Goal: Task Accomplishment & Management: Manage account settings

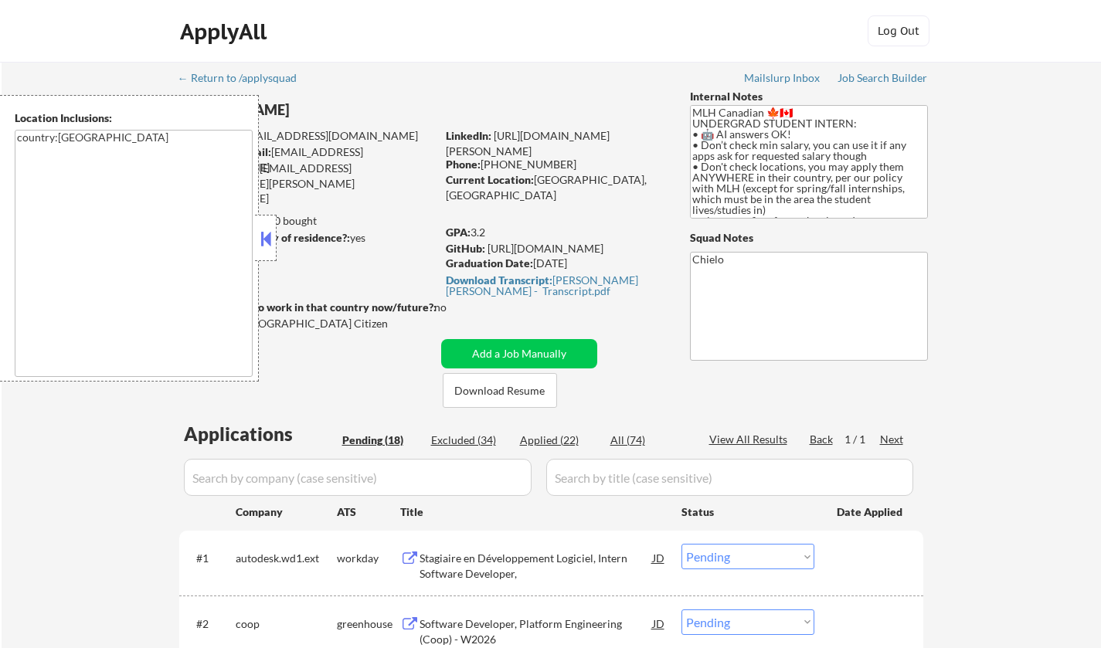
select select ""pending""
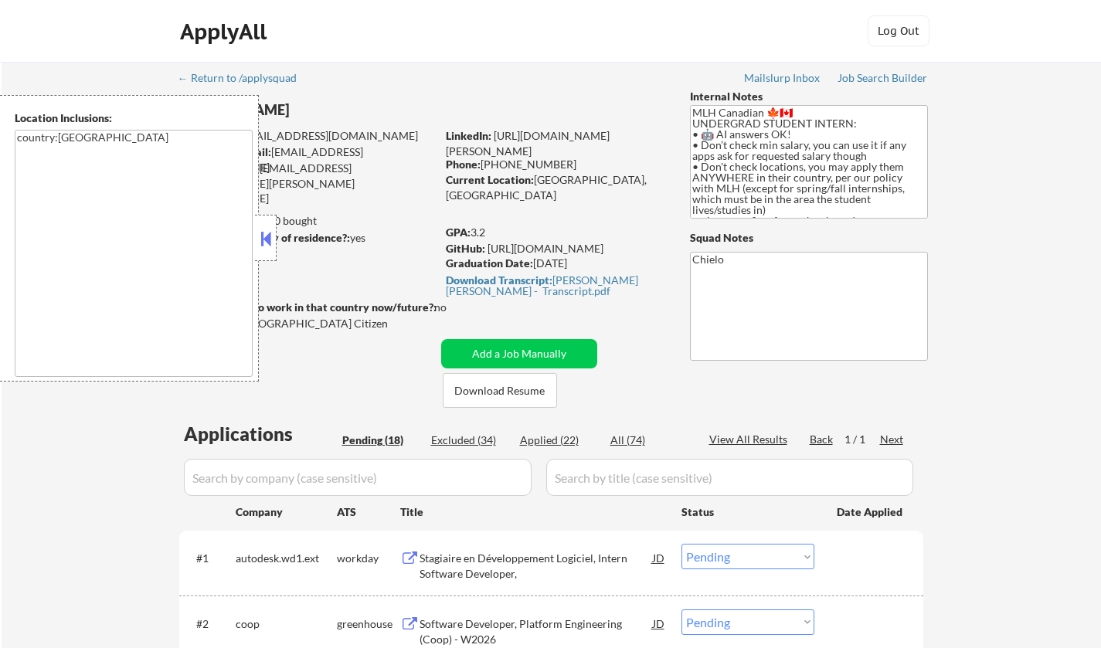
select select ""pending""
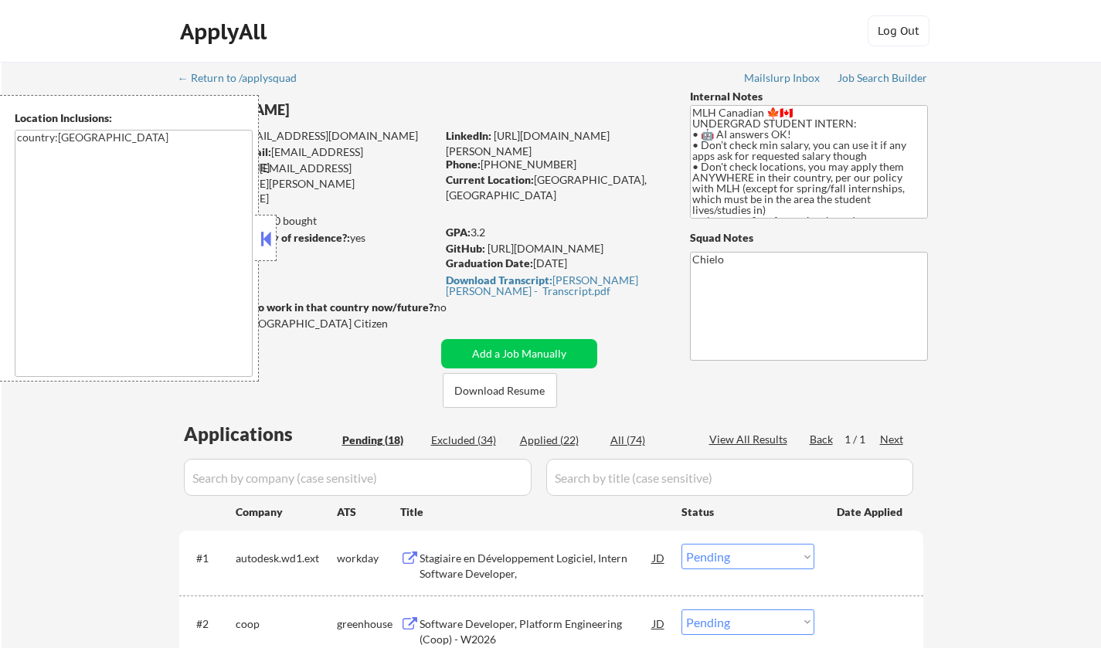
select select ""pending""
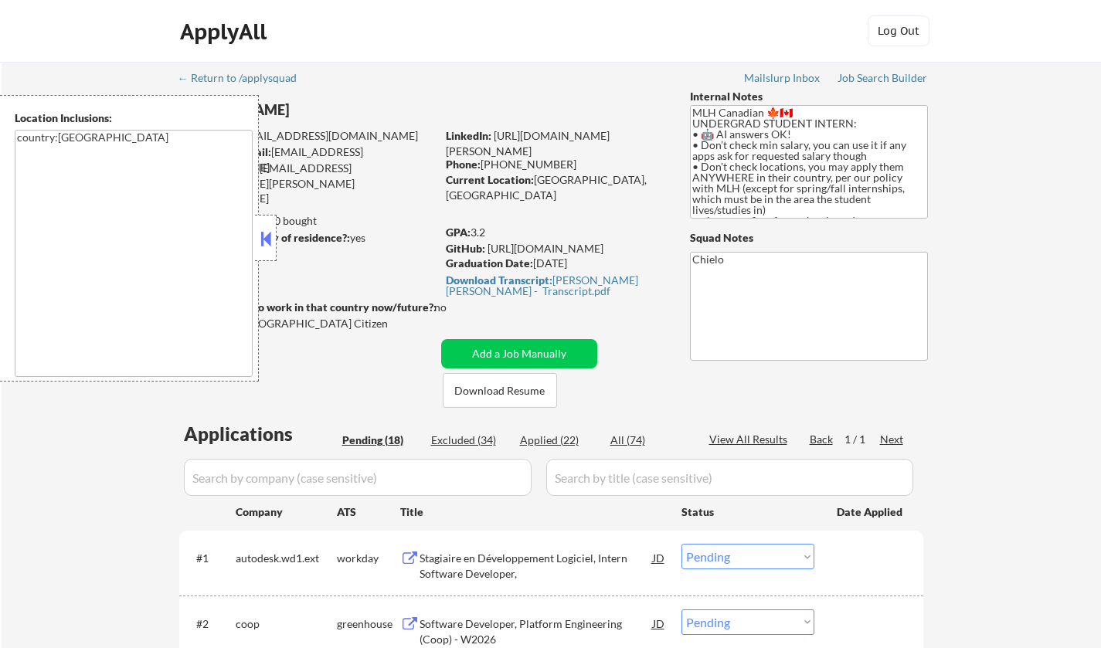
select select ""pending""
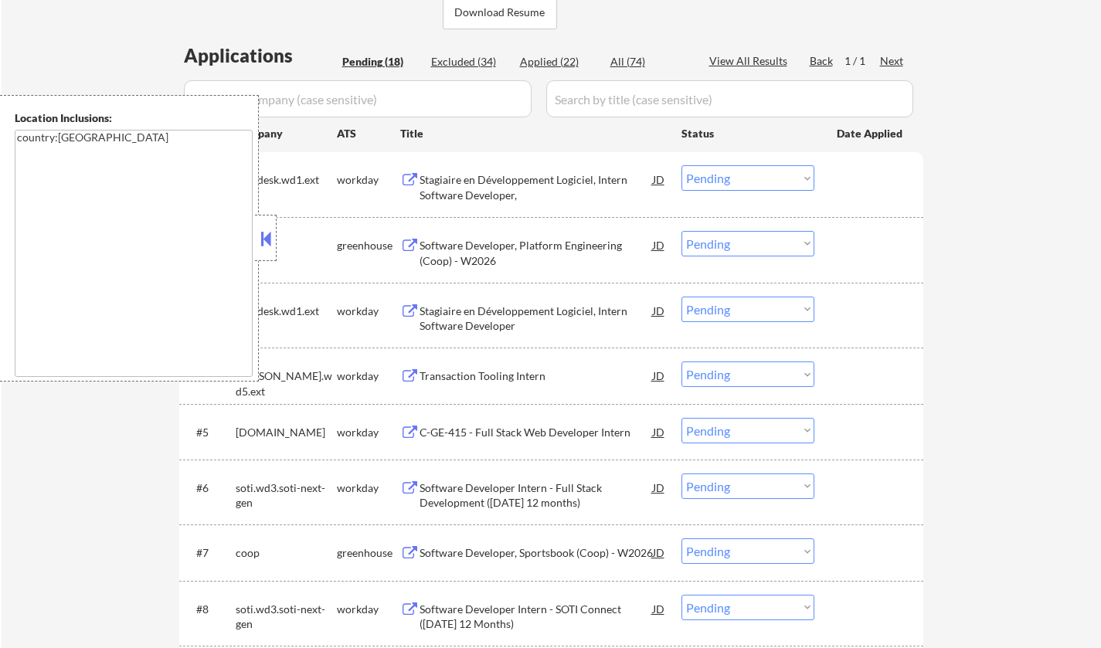
scroll to position [386, 0]
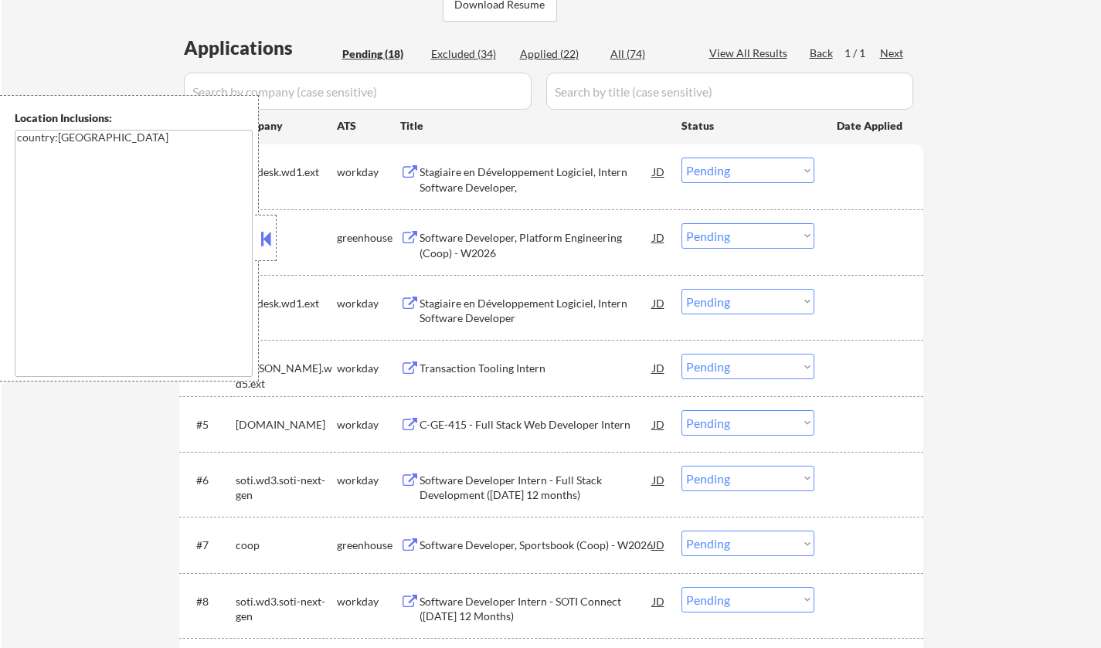
click at [271, 239] on button at bounding box center [265, 238] width 17 height 23
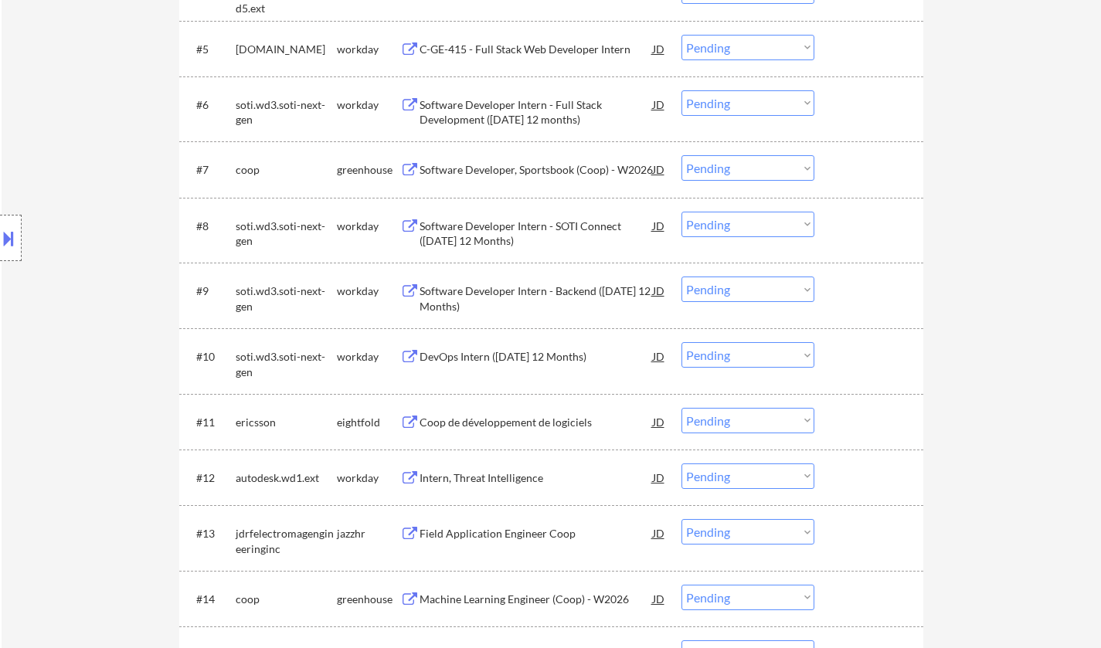
scroll to position [772, 0]
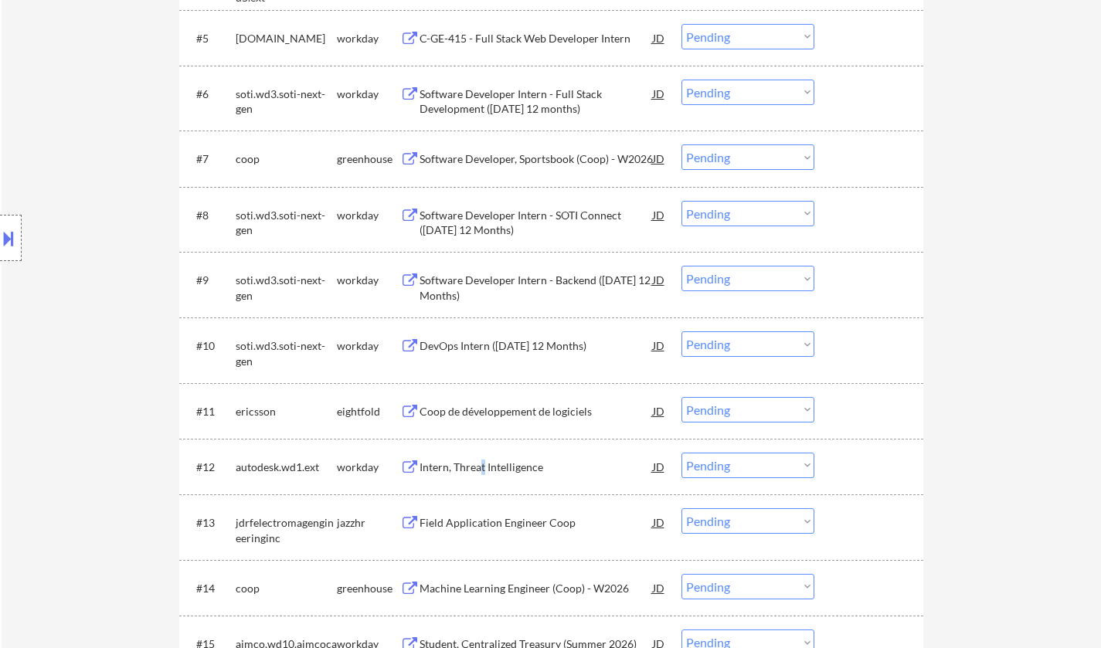
click at [484, 468] on div "Intern, Threat Intelligence" at bounding box center [535, 467] width 233 height 15
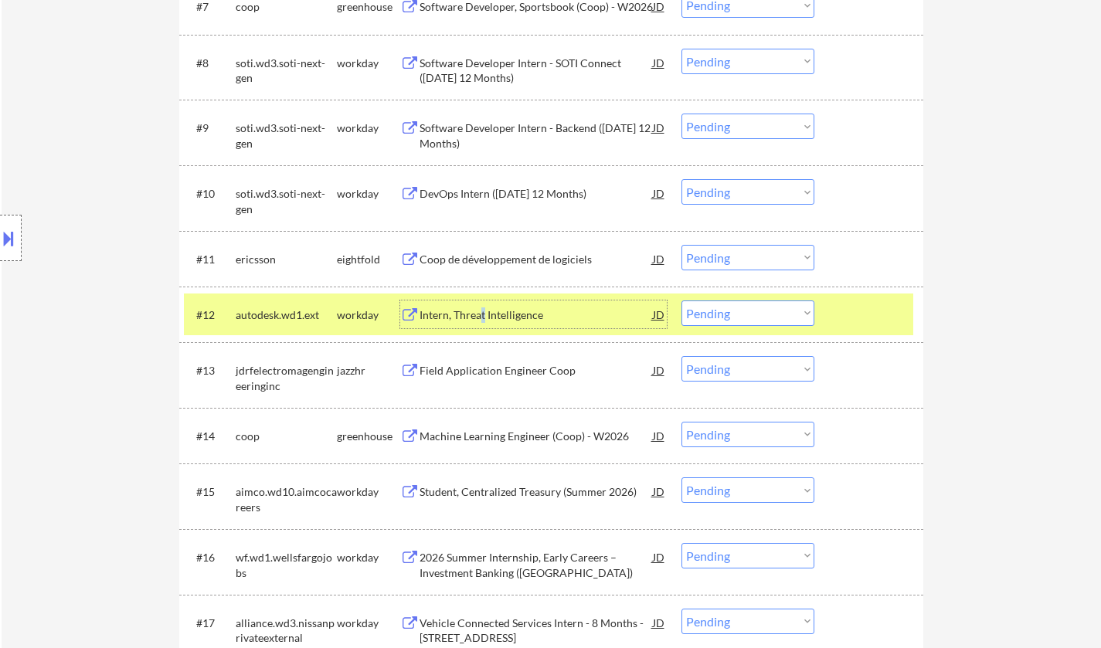
scroll to position [927, 0]
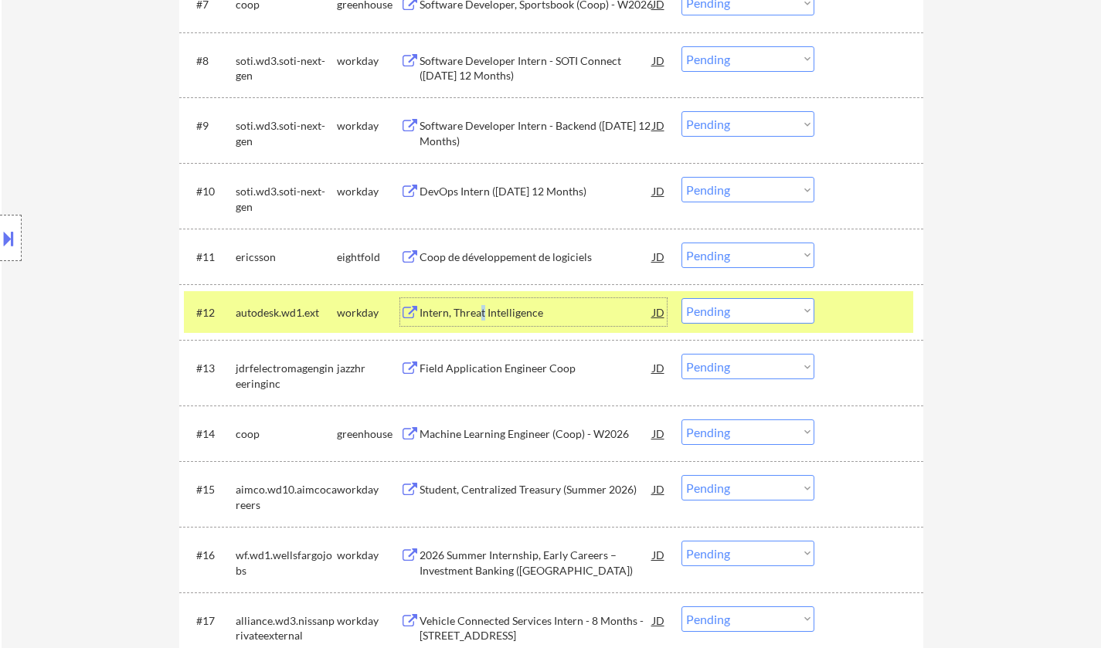
click at [766, 312] on select "Choose an option... Pending Applied Excluded (Questions) Excluded (Expired) Exc…" at bounding box center [747, 310] width 133 height 25
click at [681, 298] on select "Choose an option... Pending Applied Excluded (Questions) Excluded (Expired) Exc…" at bounding box center [747, 310] width 133 height 25
select select ""pending""
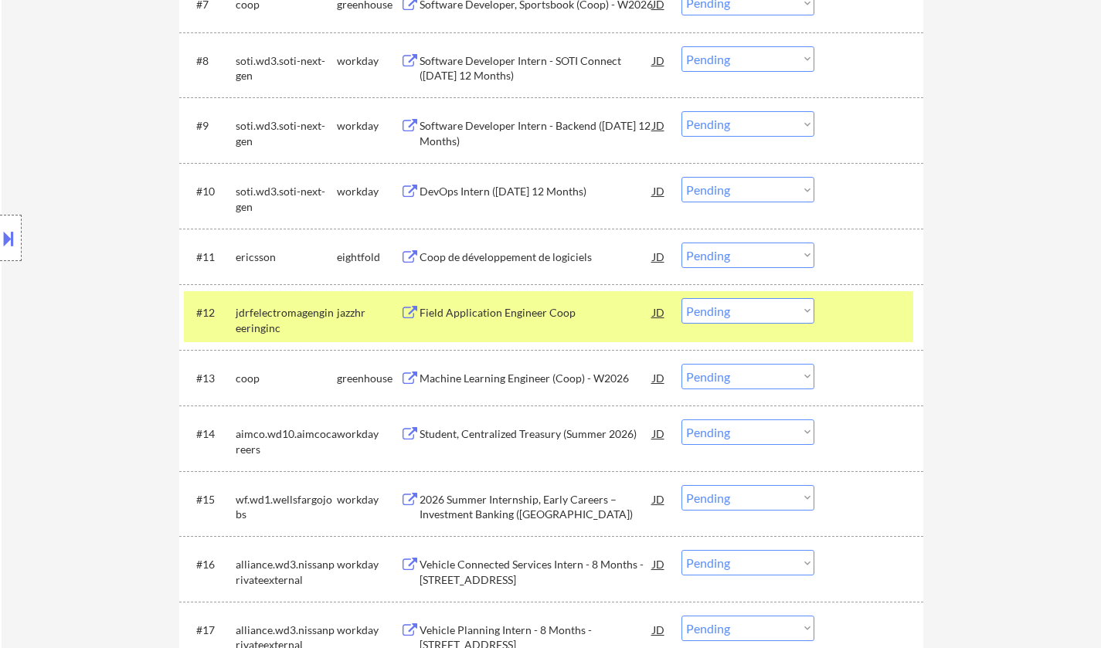
click at [552, 436] on div "Student, Centralized Treasury (Summer 2026)" at bounding box center [535, 433] width 233 height 15
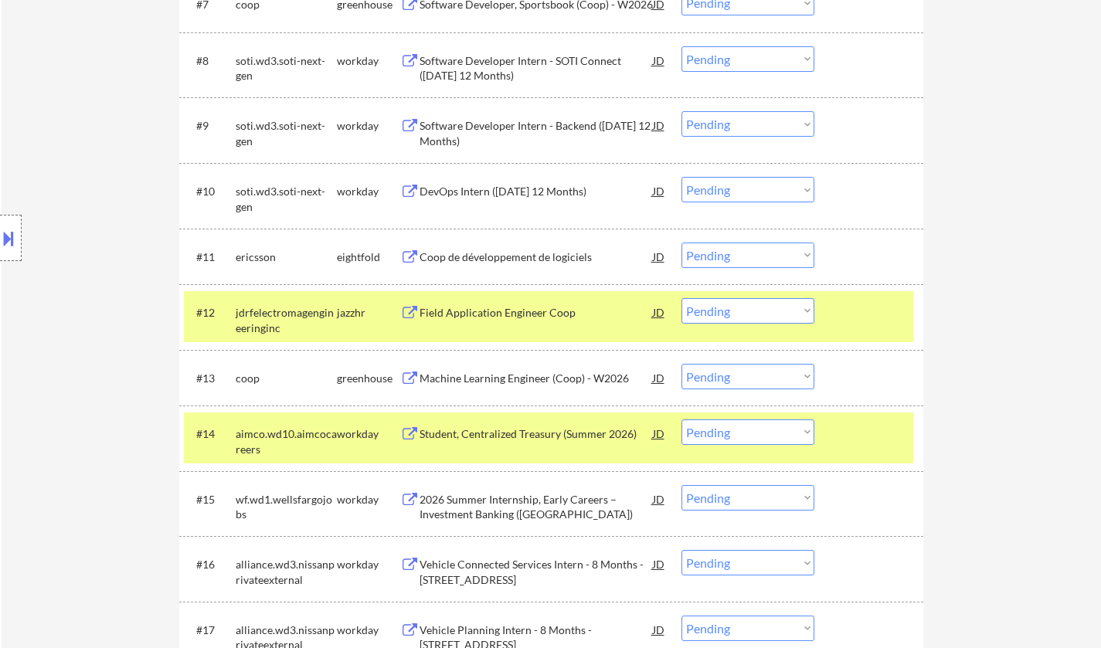
select select ""pending""
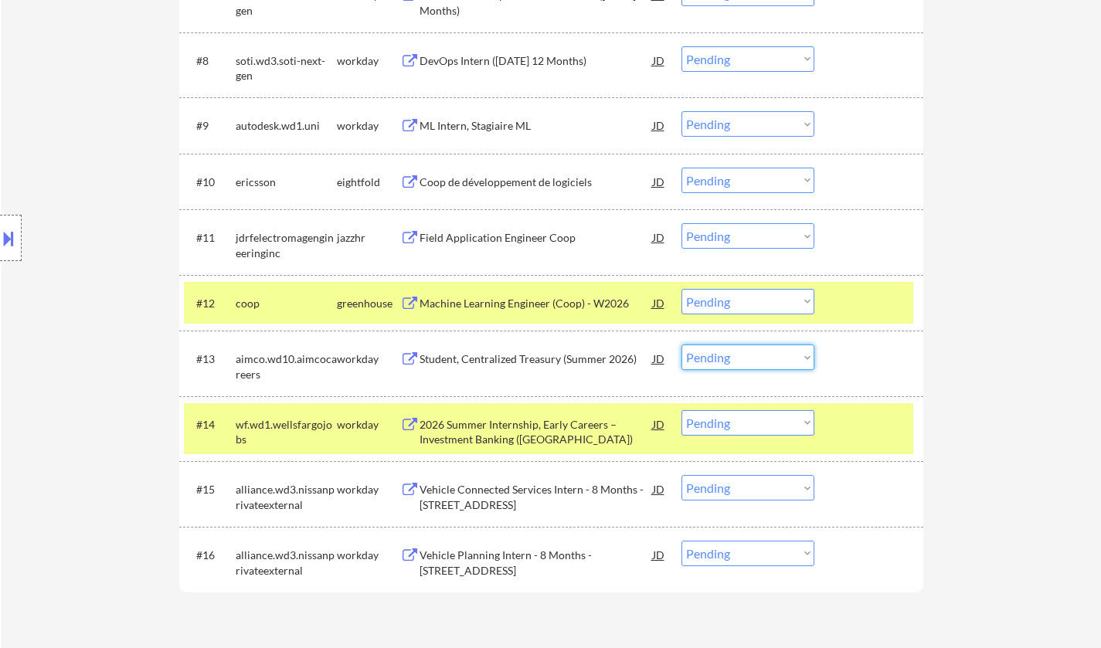
click at [777, 356] on select "Choose an option... Pending Applied Excluded (Questions) Excluded (Expired) Exc…" at bounding box center [747, 357] width 133 height 25
click at [783, 357] on select "Choose an option... Pending Applied Excluded (Questions) Excluded (Expired) Exc…" at bounding box center [747, 357] width 133 height 25
click at [681, 345] on select "Choose an option... Pending Applied Excluded (Questions) Excluded (Expired) Exc…" at bounding box center [747, 357] width 133 height 25
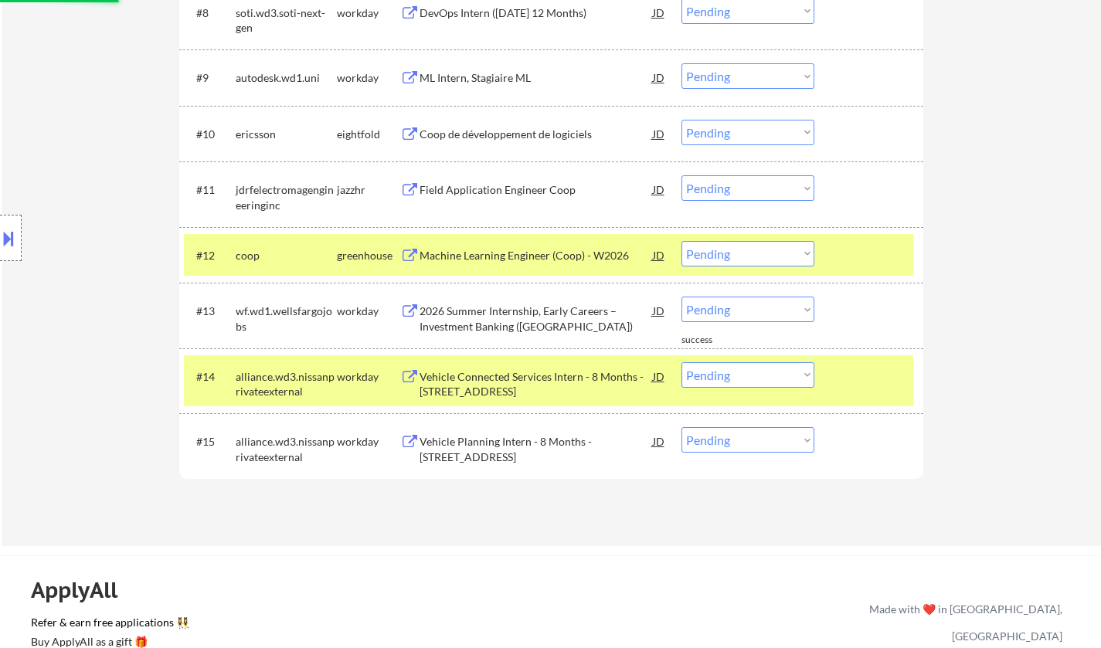
scroll to position [1159, 0]
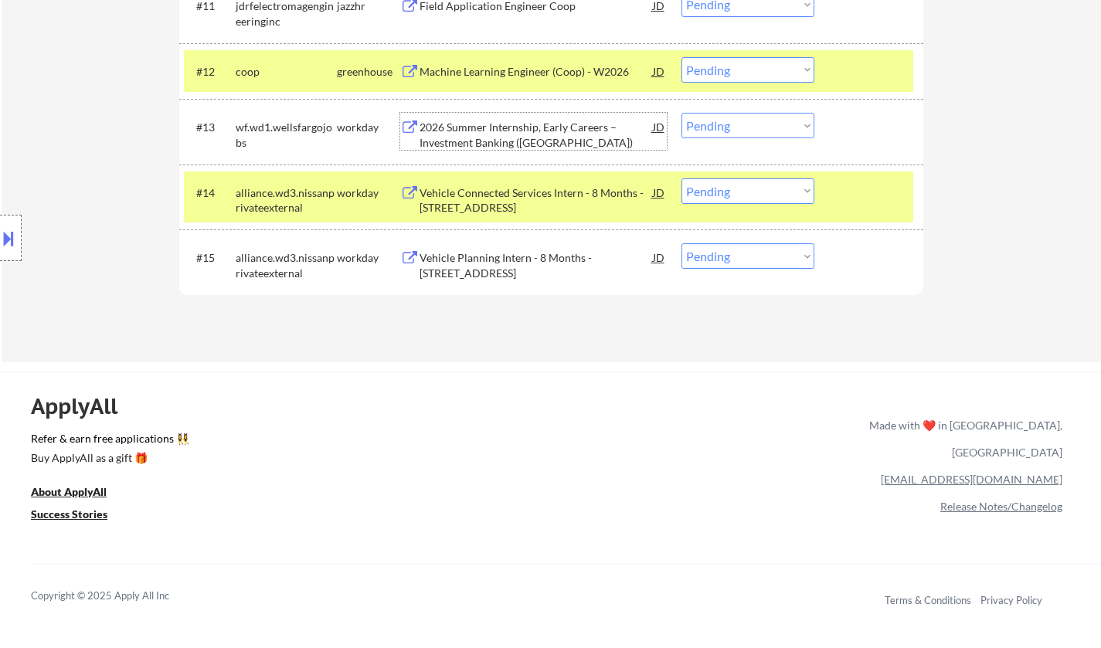
click at [506, 141] on div "2026 Summer Internship, Early Careers – Investment Banking (Toronto)" at bounding box center [535, 135] width 233 height 30
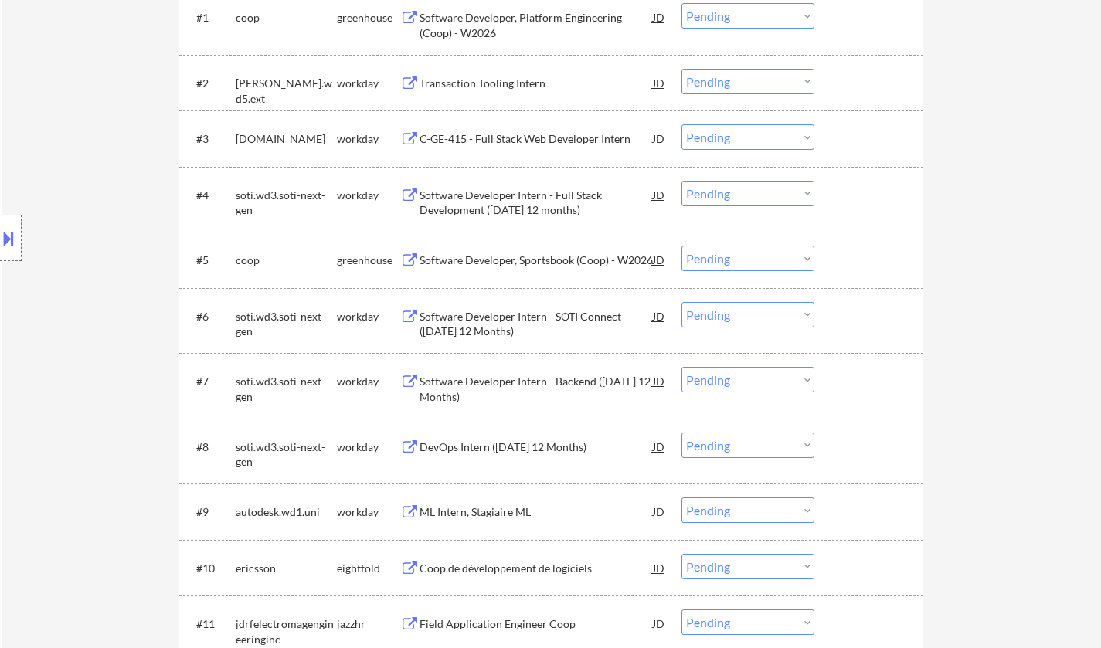
scroll to position [927, 0]
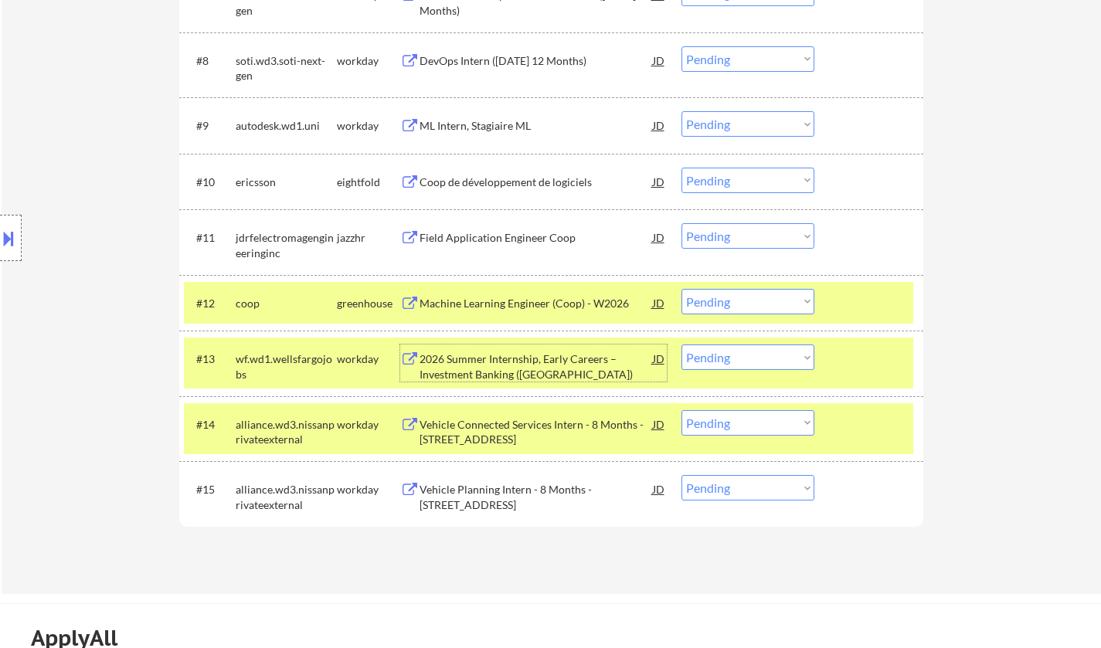
click at [731, 356] on select "Choose an option... Pending Applied Excluded (Questions) Excluded (Expired) Exc…" at bounding box center [747, 357] width 133 height 25
click at [681, 345] on select "Choose an option... Pending Applied Excluded (Questions) Excluded (Expired) Exc…" at bounding box center [747, 357] width 133 height 25
select select ""pending""
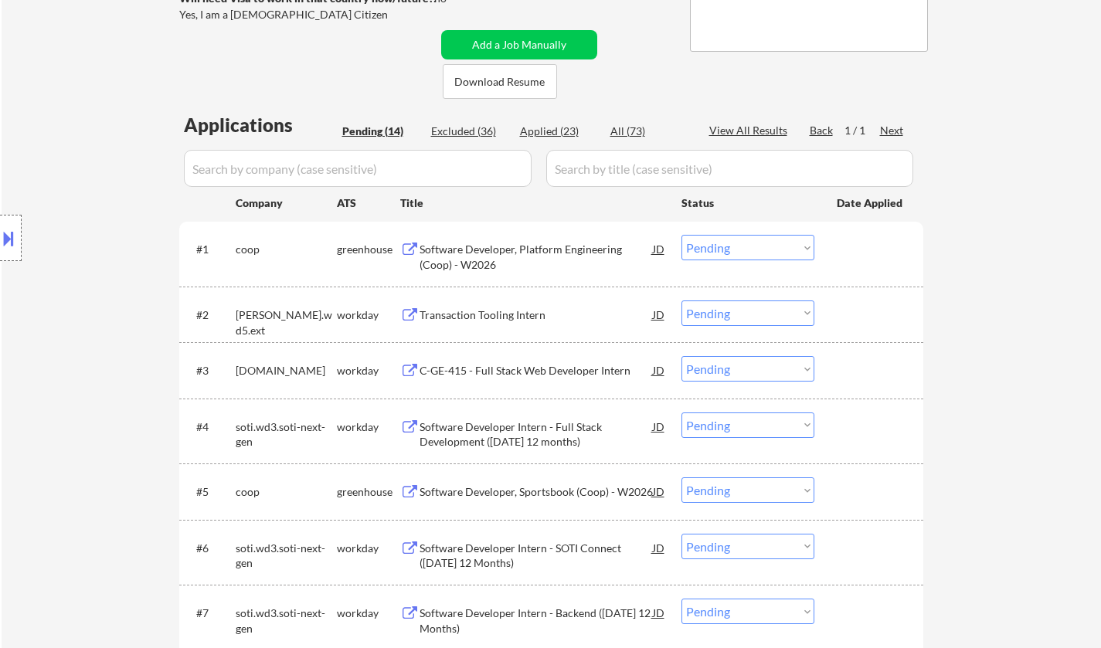
scroll to position [0, 0]
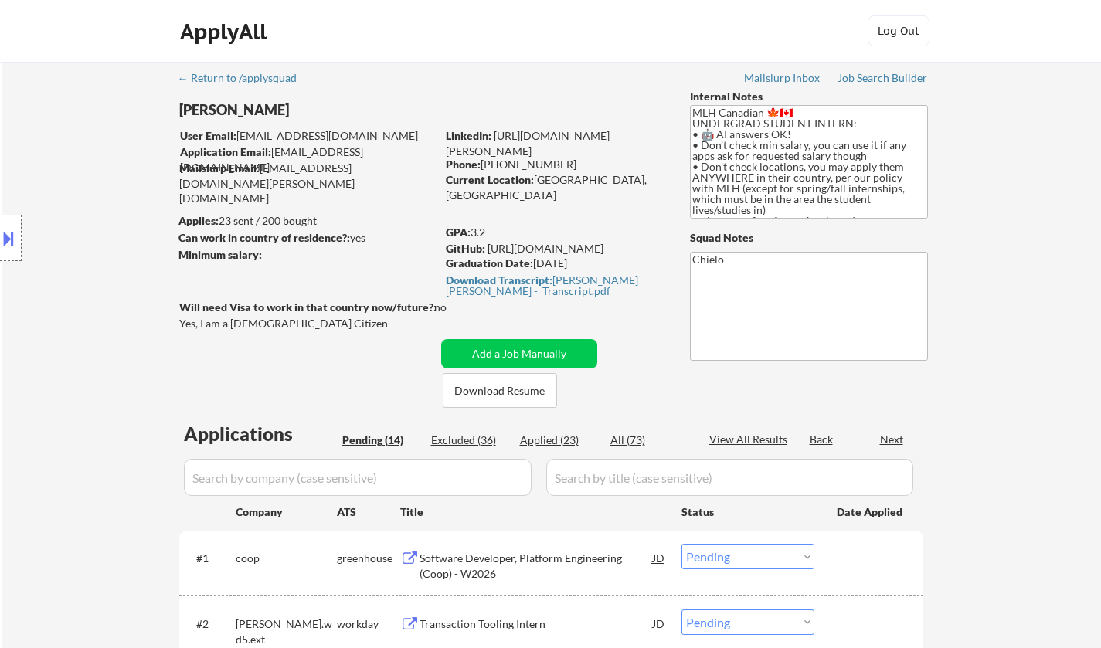
select select ""pending""
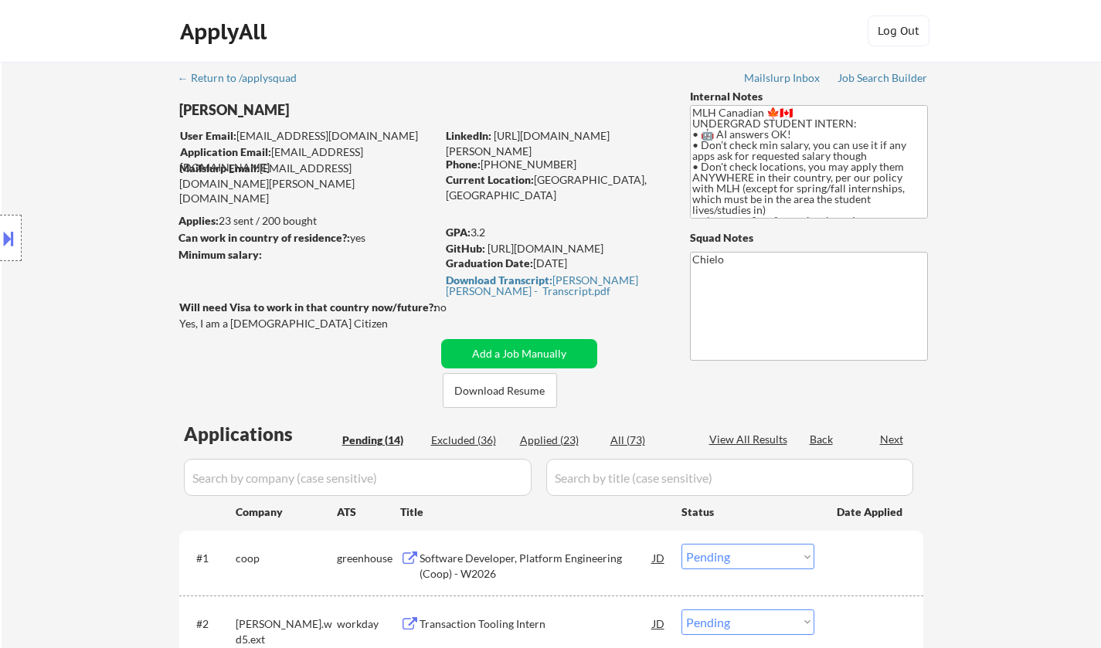
select select ""pending""
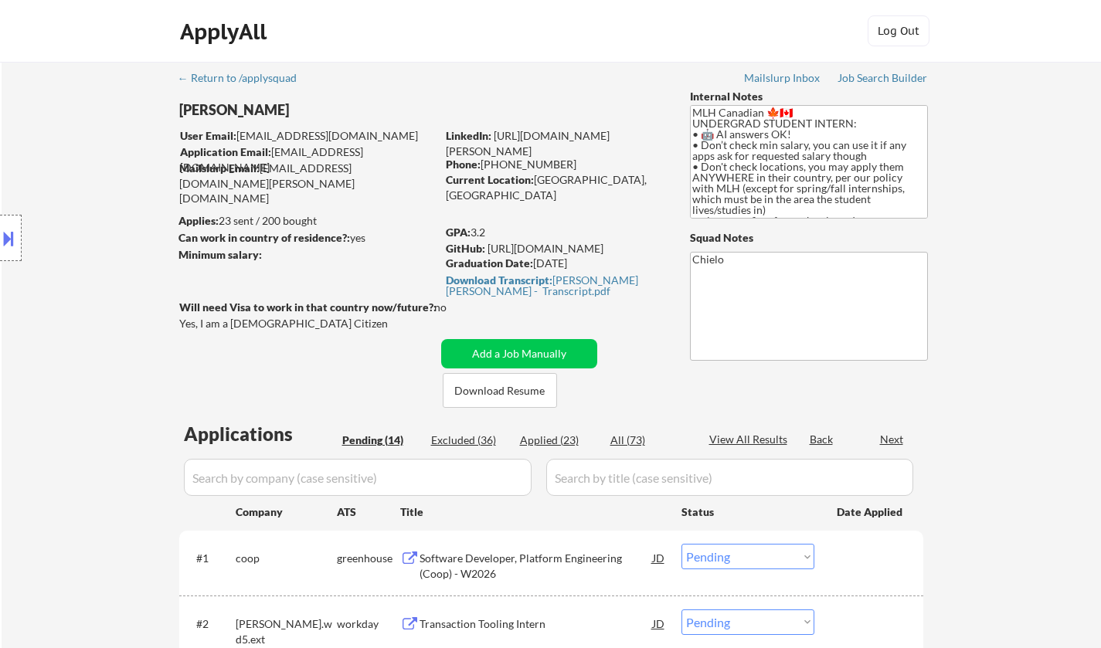
select select ""pending""
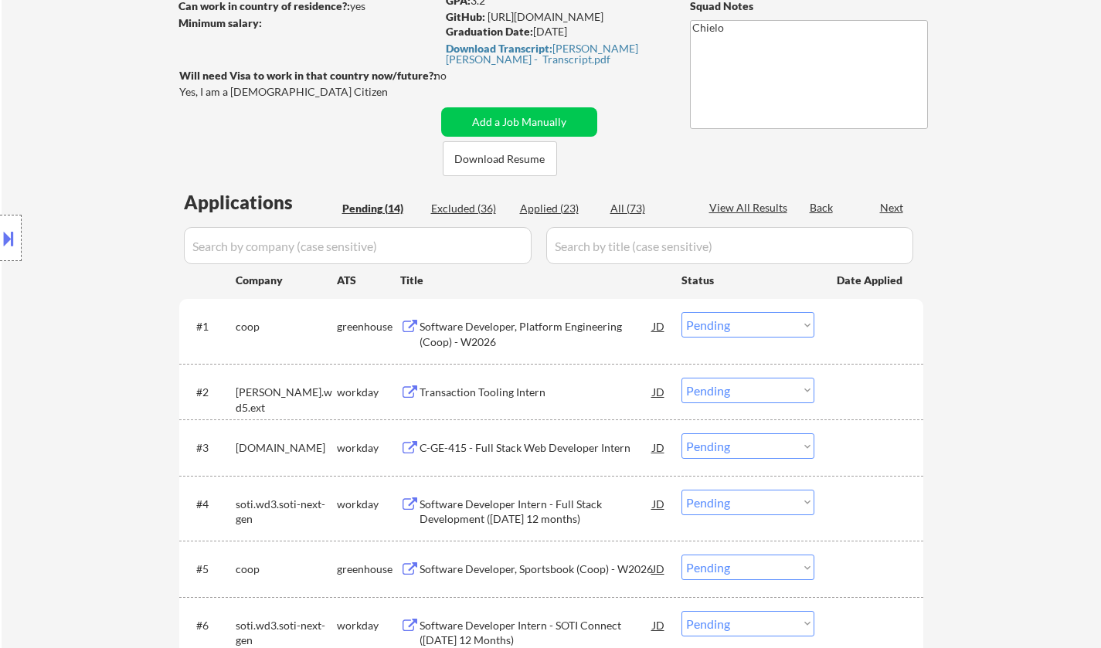
click at [504, 323] on div "Software Developer, Platform Engineering (Coop) - W2026" at bounding box center [535, 334] width 233 height 30
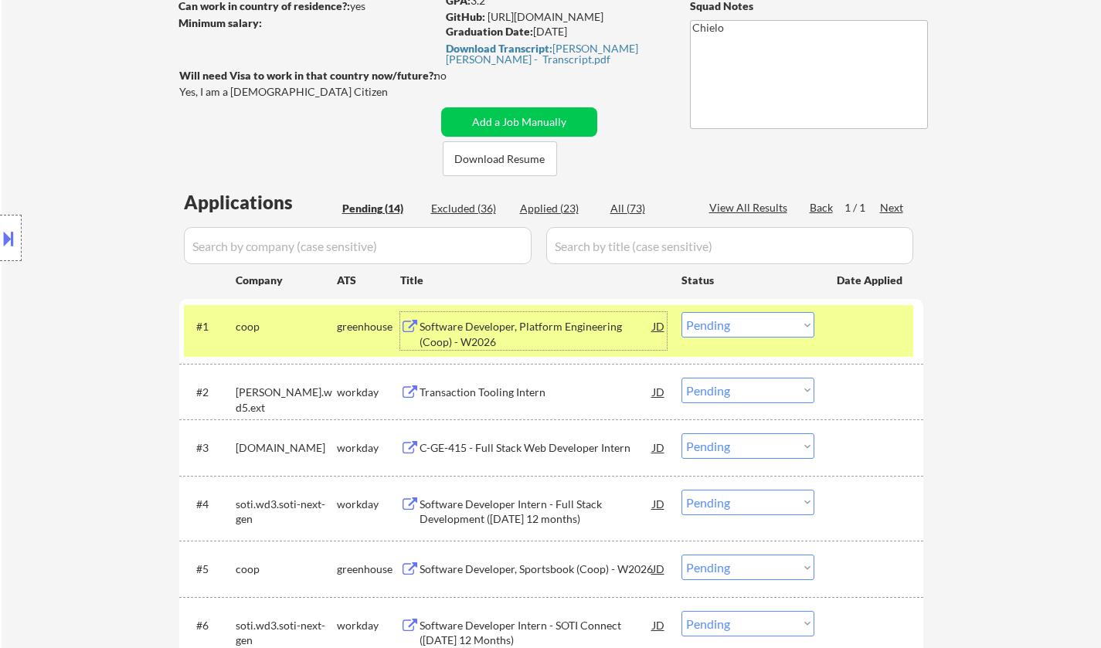
scroll to position [386, 0]
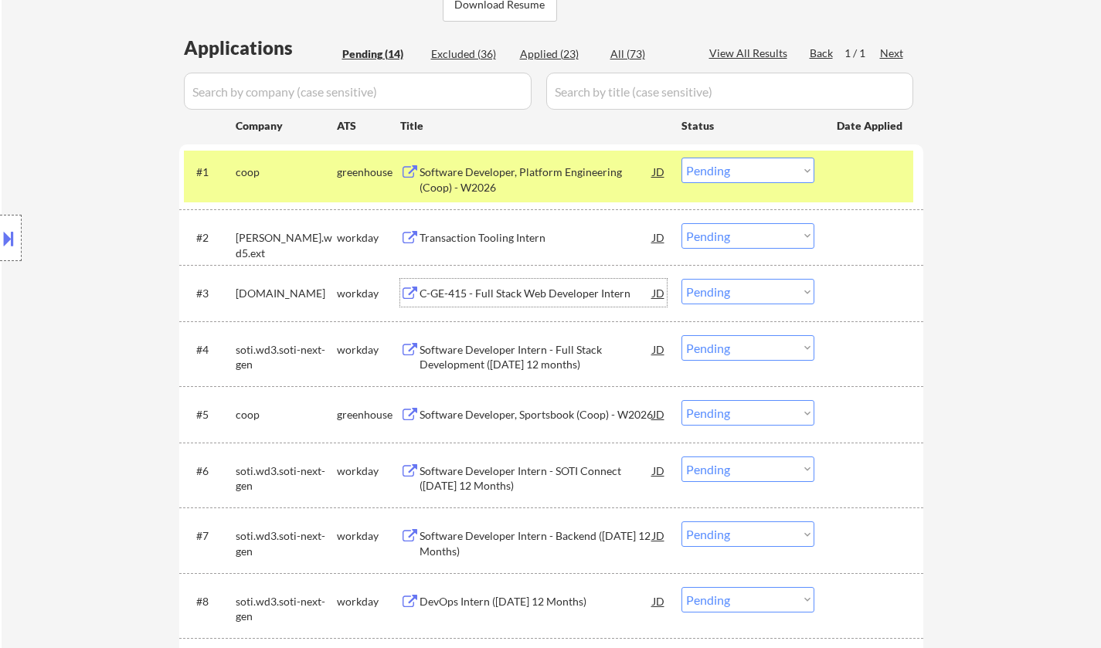
click at [516, 290] on div "C-GE-415 - Full Stack Web Developer Intern" at bounding box center [535, 293] width 233 height 15
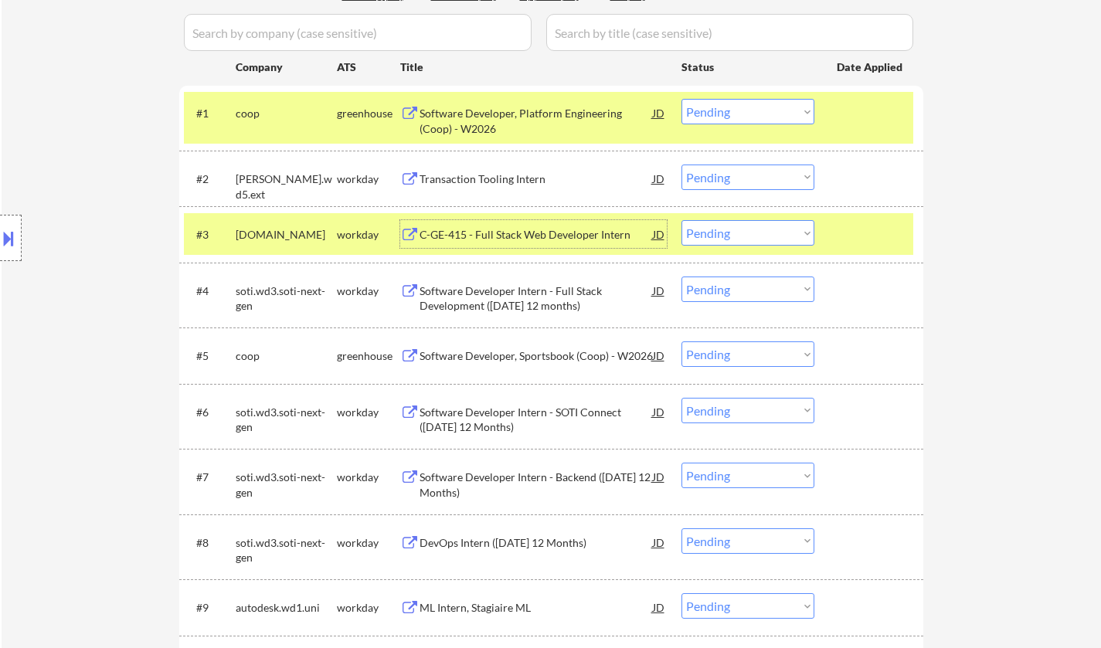
scroll to position [463, 0]
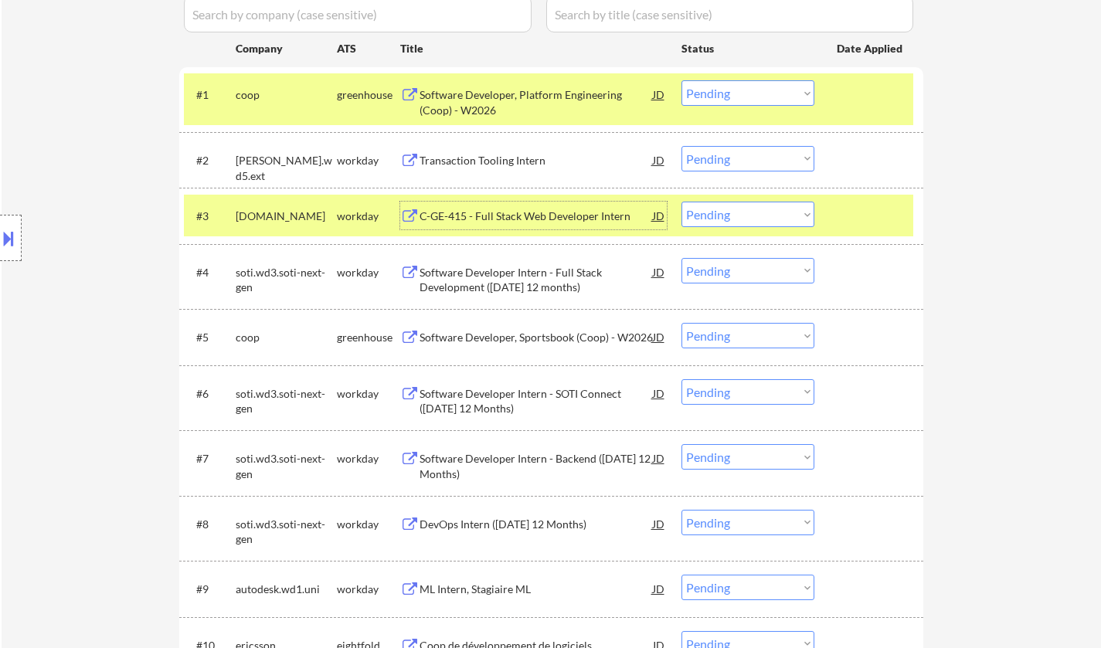
click at [504, 216] on div "C-GE-415 - Full Stack Web Developer Intern" at bounding box center [535, 216] width 233 height 15
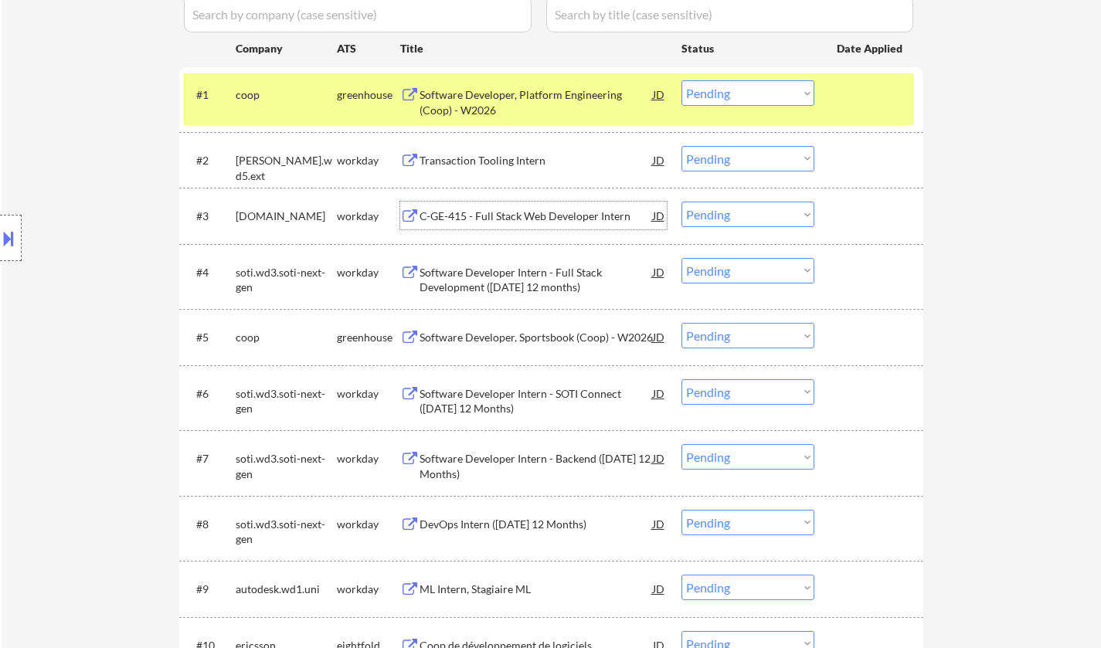
drag, startPoint x: 786, startPoint y: 218, endPoint x: 779, endPoint y: 225, distance: 10.4
click at [786, 218] on select "Choose an option... Pending Applied Excluded (Questions) Excluded (Expired) Exc…" at bounding box center [747, 214] width 133 height 25
click at [681, 202] on select "Choose an option... Pending Applied Excluded (Questions) Excluded (Expired) Exc…" at bounding box center [747, 214] width 133 height 25
select select ""pending""
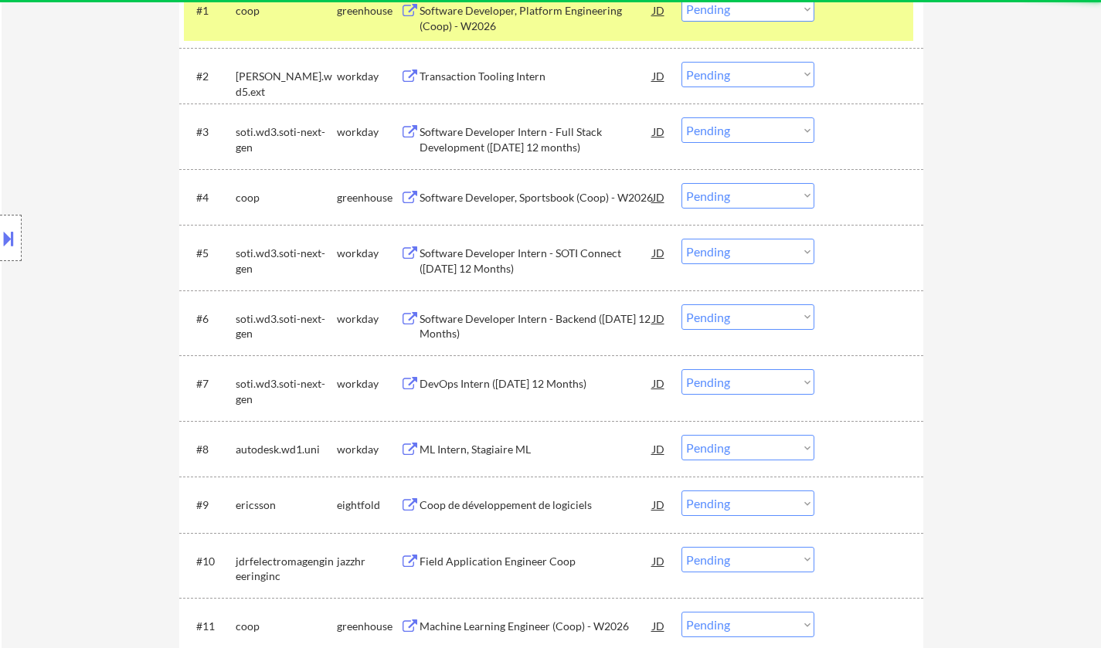
scroll to position [618, 0]
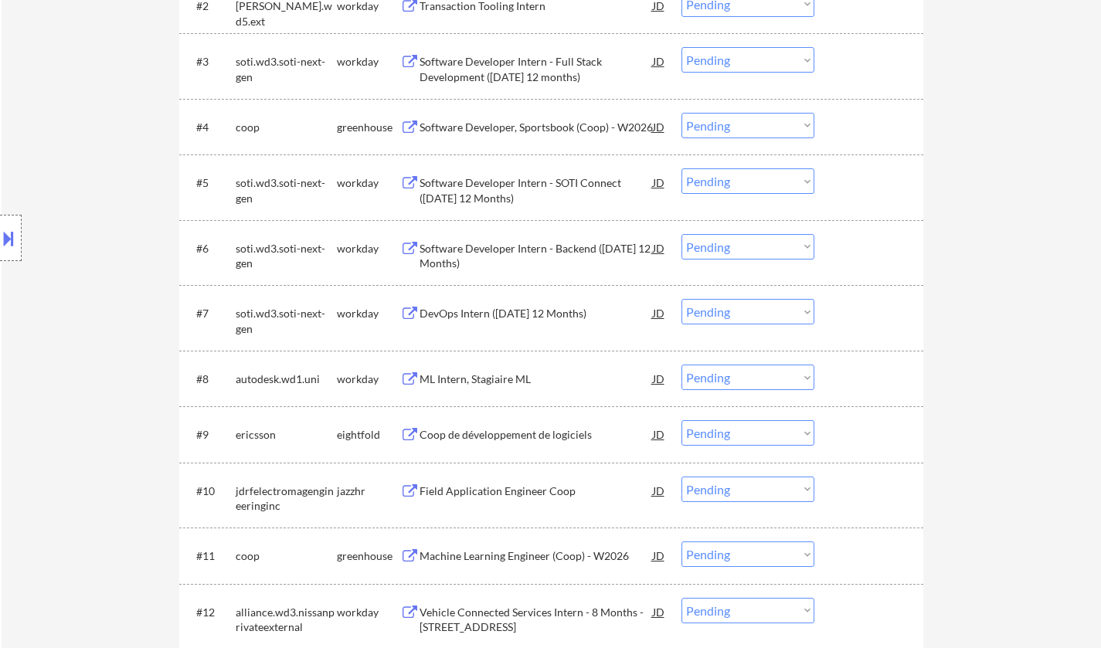
click at [479, 374] on div "ML Intern, Stagiaire ML" at bounding box center [535, 379] width 233 height 15
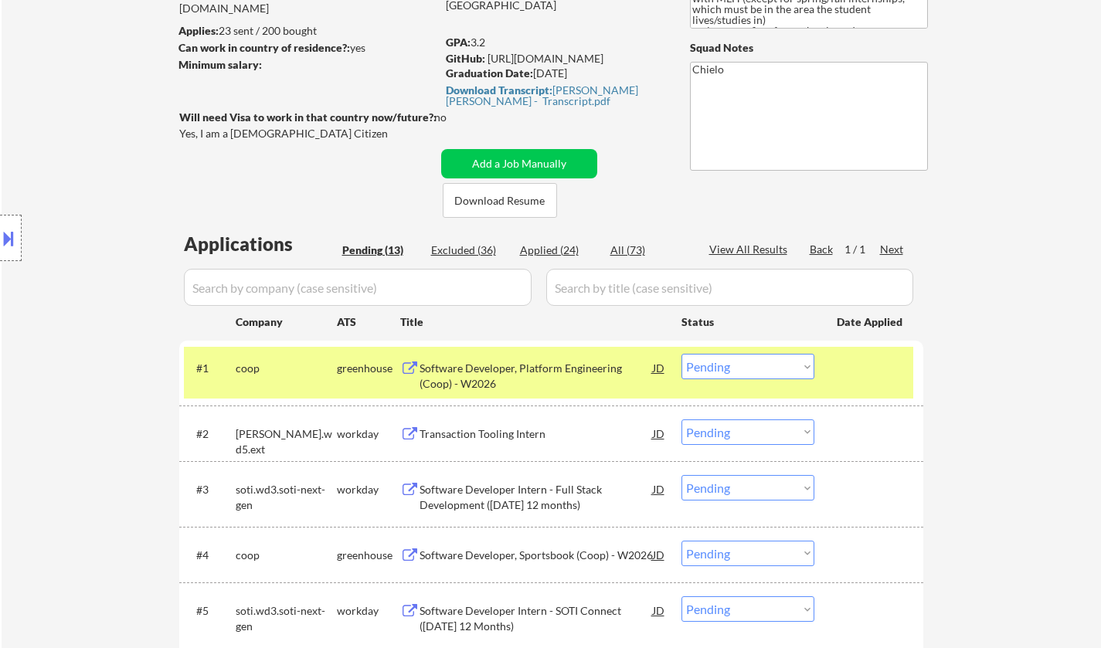
scroll to position [77, 0]
